Goal: Task Accomplishment & Management: Complete application form

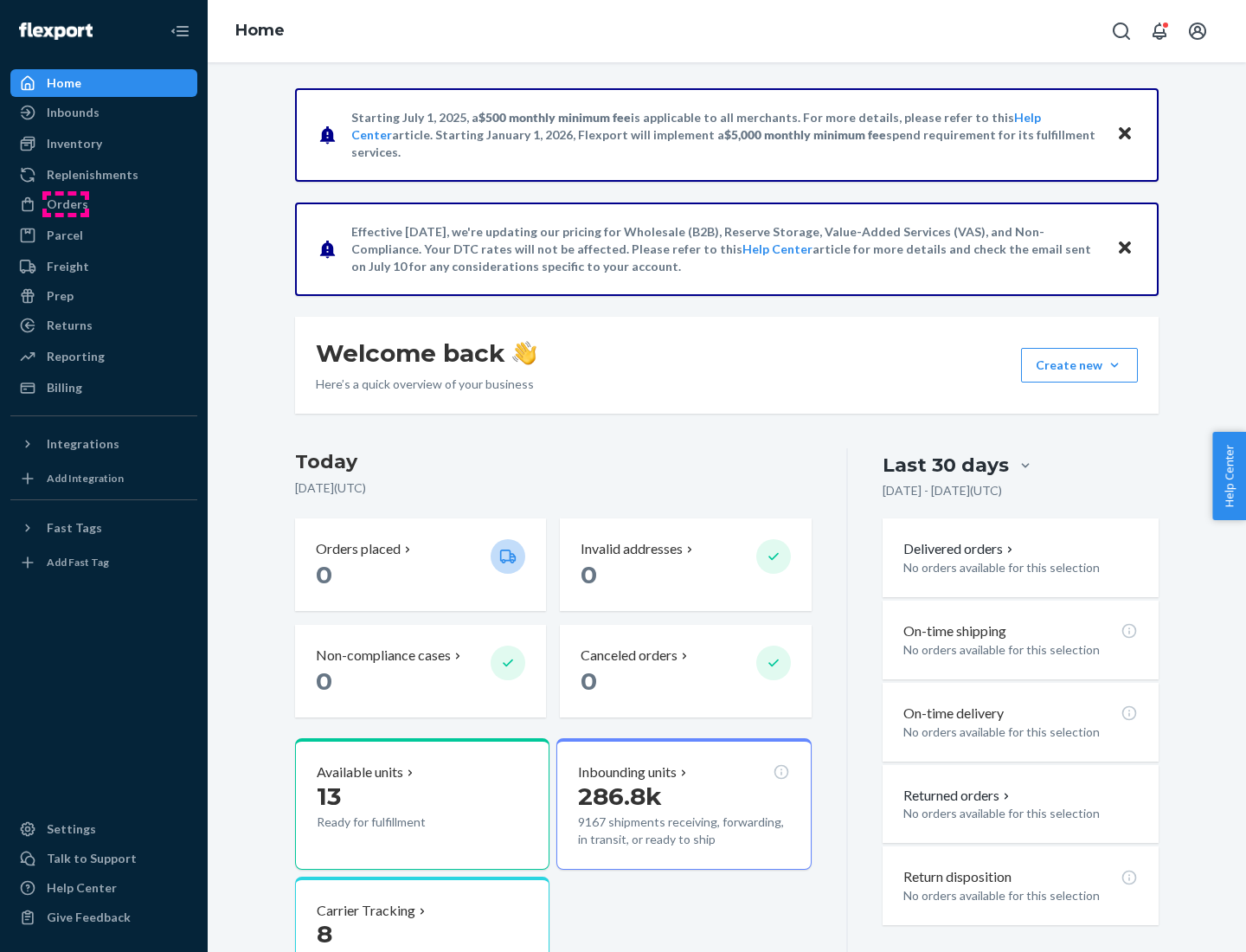
click at [66, 204] on div "Orders" at bounding box center [67, 204] width 42 height 18
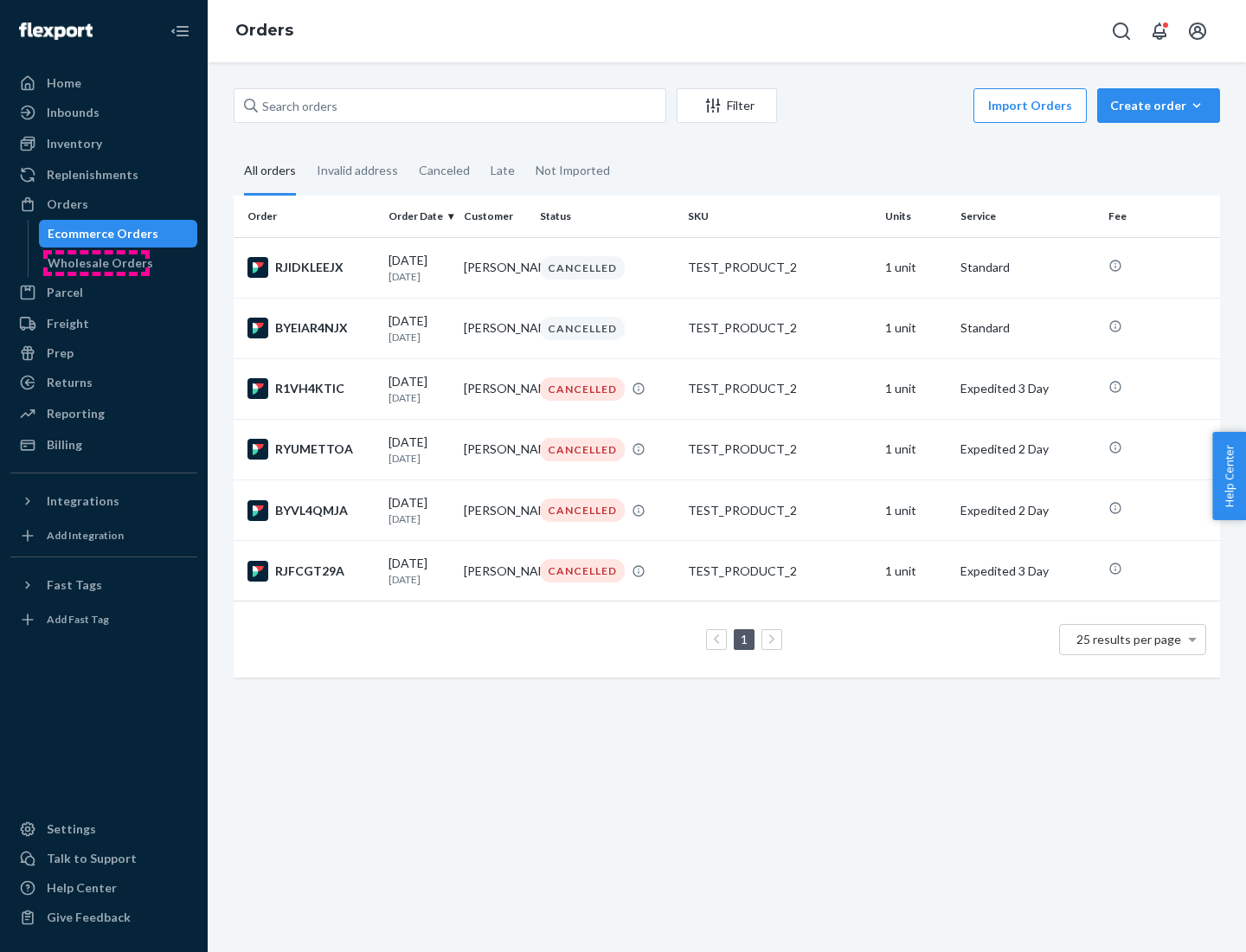
click at [96, 263] on div "Wholesale Orders" at bounding box center [100, 262] width 105 height 18
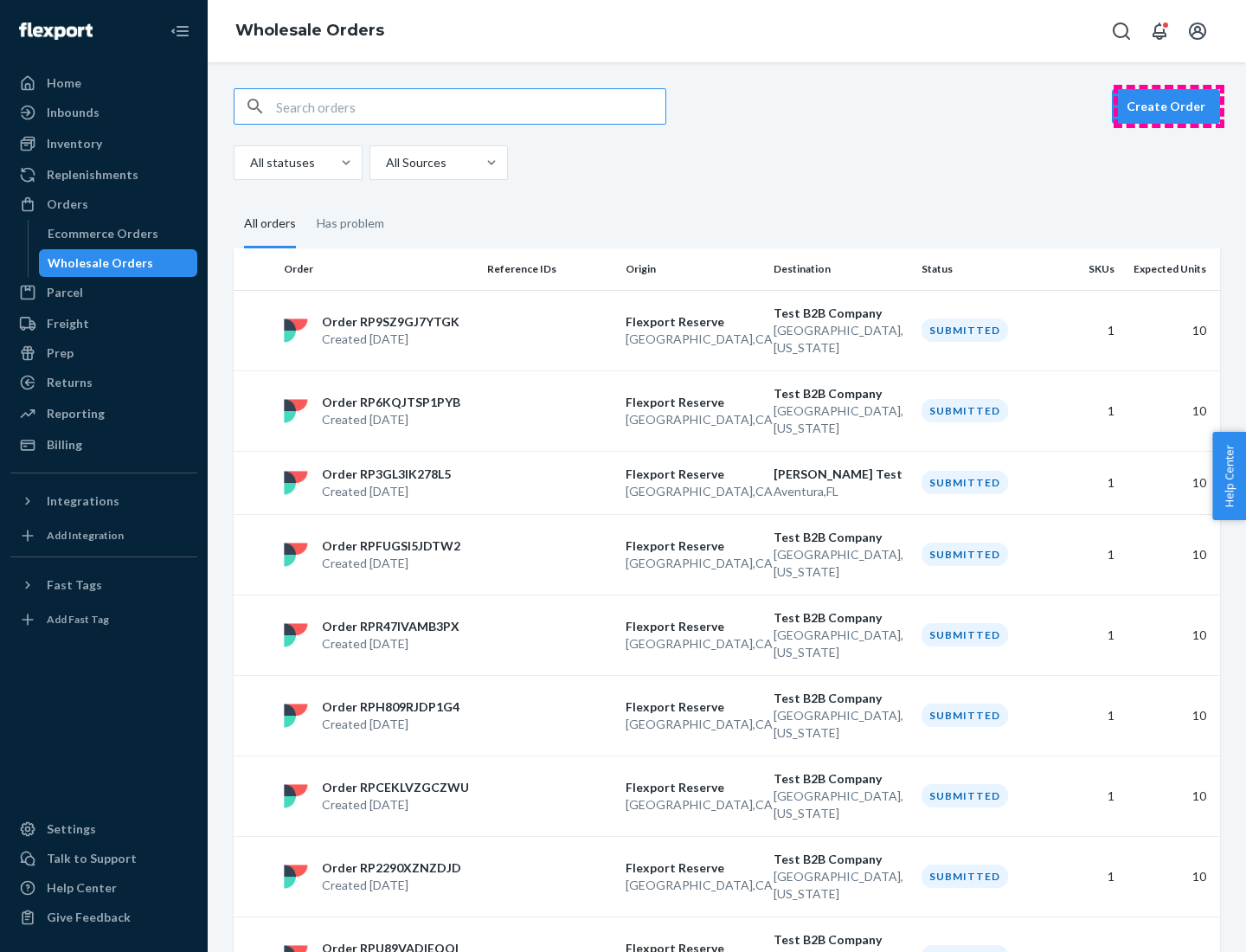
click at [1169, 106] on button "Create Order" at bounding box center [1166, 105] width 108 height 34
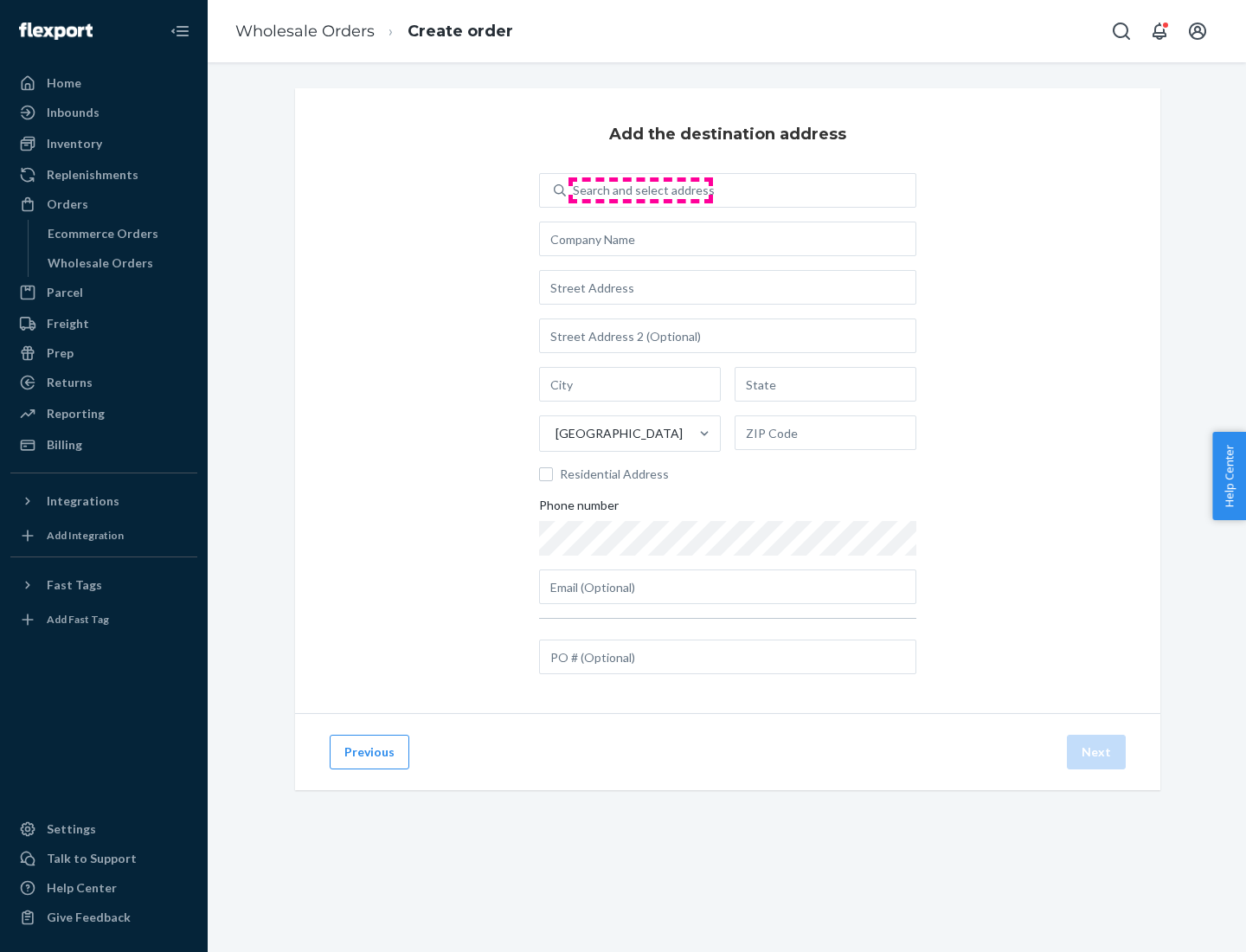
click at [641, 190] on div "Search and select address" at bounding box center [644, 190] width 142 height 18
click at [575, 190] on input "Search and select address" at bounding box center [574, 190] width 2 height 18
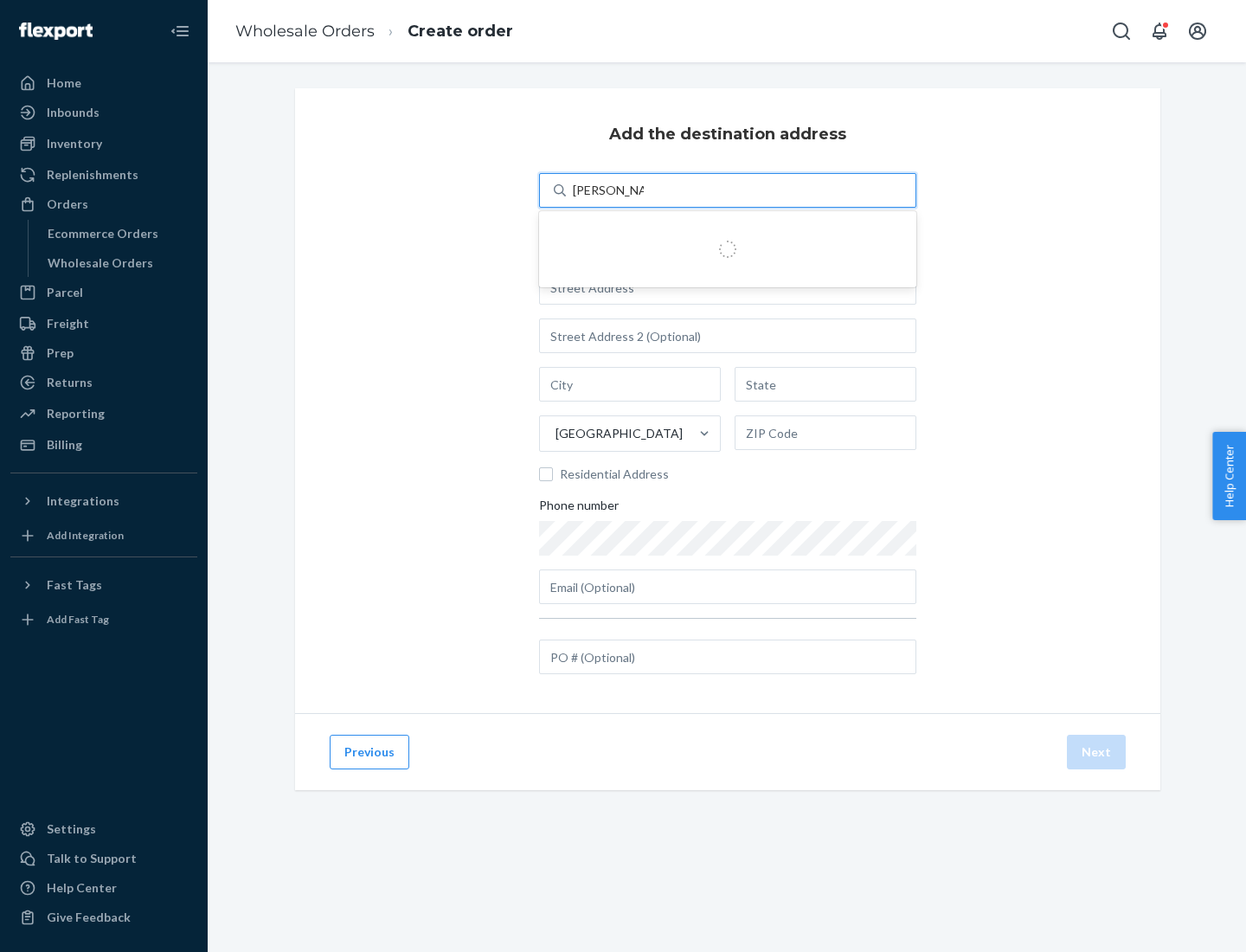
type input "[PERSON_NAME] Test"
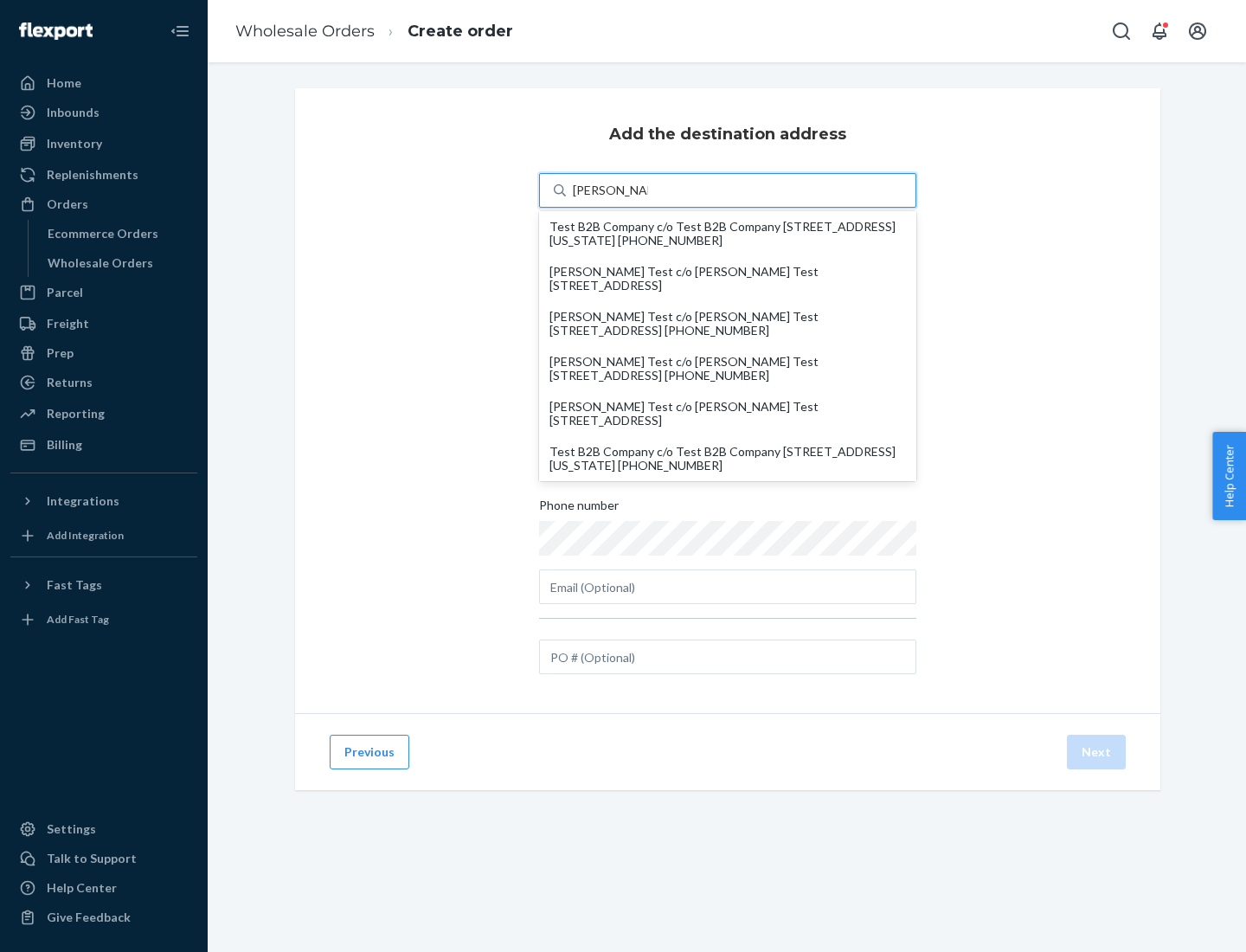
click at [727, 458] on div "Test B2B Company c/o Test B2B Company [STREET_ADDRESS][US_STATE] [PHONE_NUMBER]" at bounding box center [727, 458] width 357 height 28
click at [648, 199] on input "[PERSON_NAME] Test" at bounding box center [610, 190] width 75 height 18
type input "Test B2B Company"
type input "[STREET_ADDRESS]"
type input "[GEOGRAPHIC_DATA]"
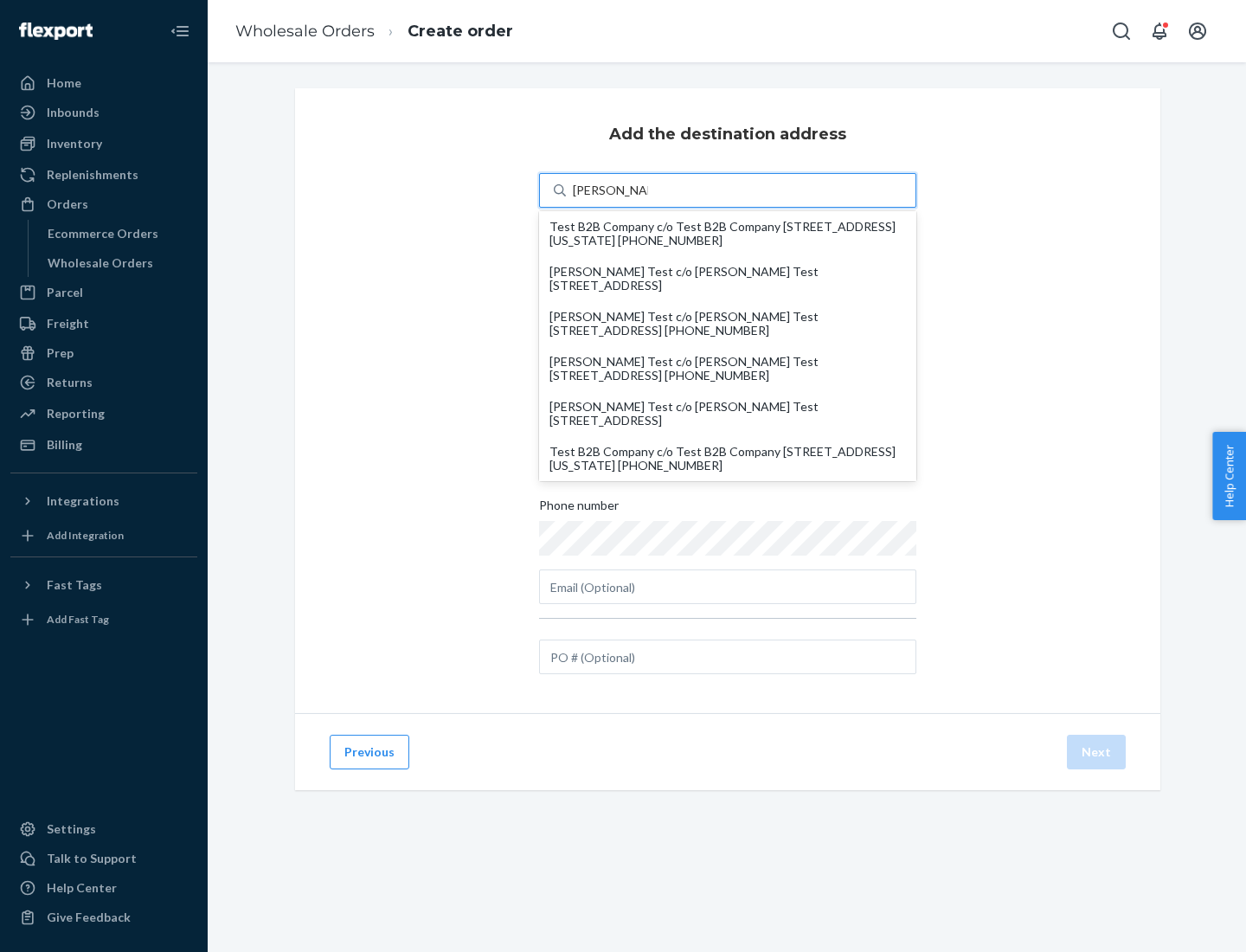
type input "[US_STATE]"
type input "29405"
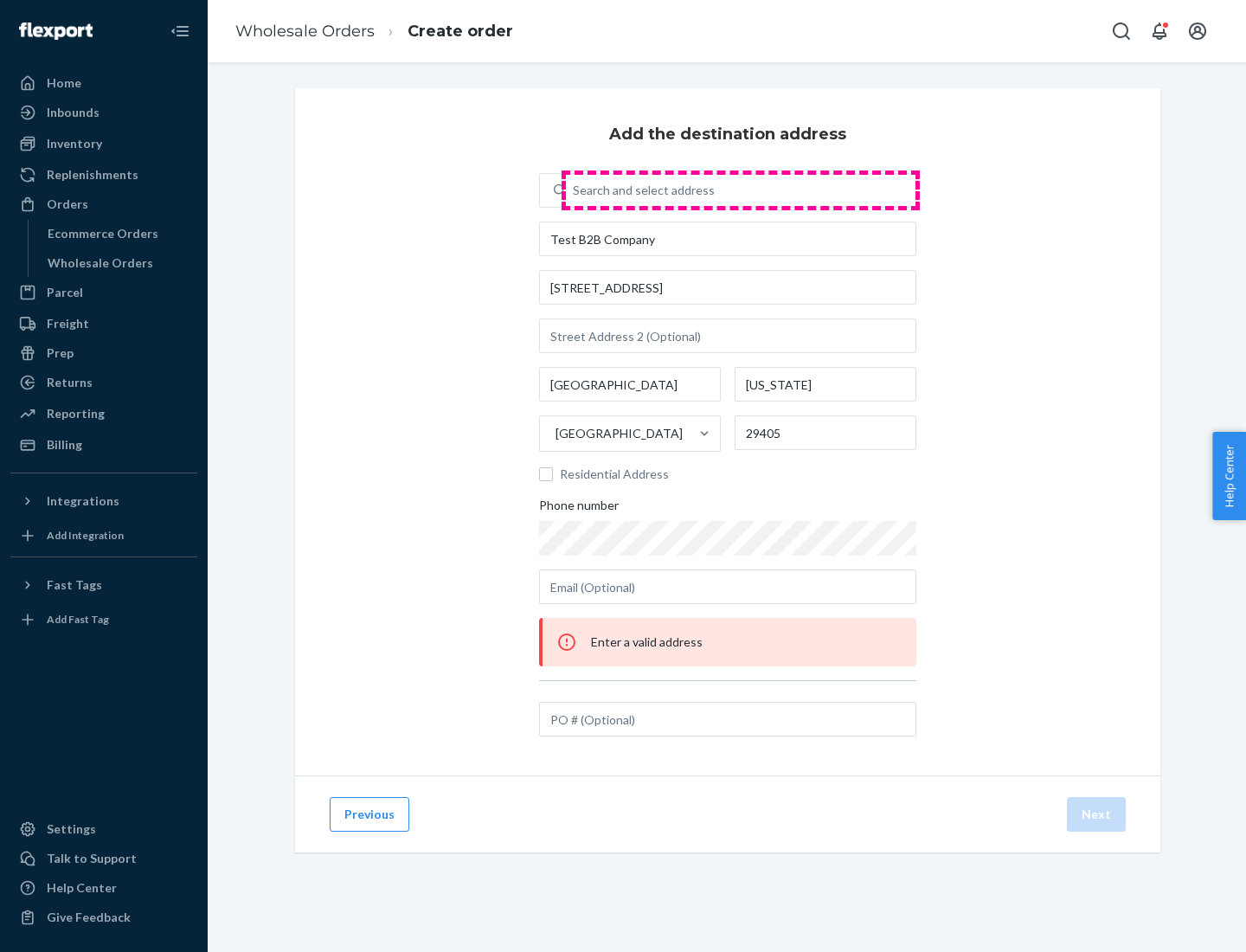
click at [740, 190] on div "Search and select address" at bounding box center [740, 190] width 349 height 31
click at [575, 190] on input "Search and select address" at bounding box center [574, 190] width 2 height 18
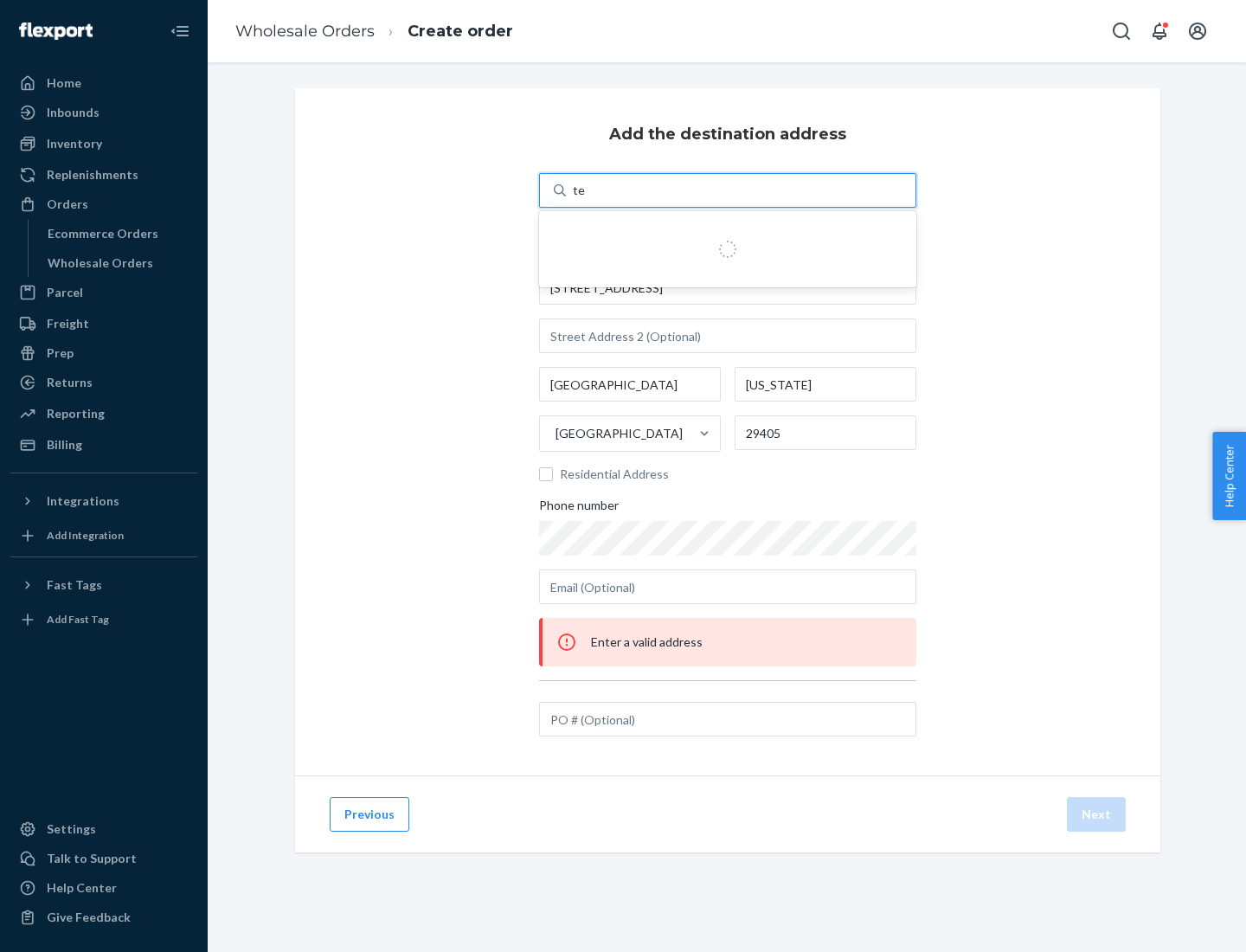
type input "test"
